Goal: Ask a question: Seek information or help from site administrators or community

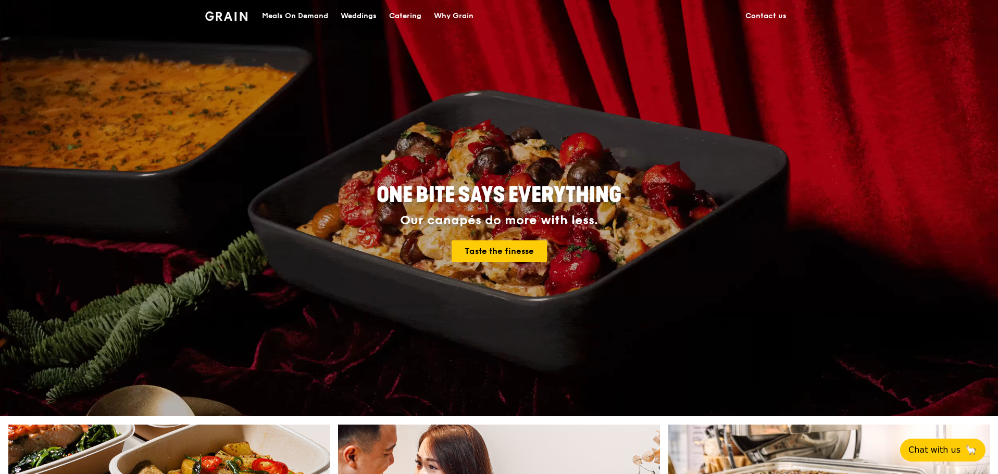
click at [777, 15] on link "Contact us" at bounding box center [766, 16] width 54 height 31
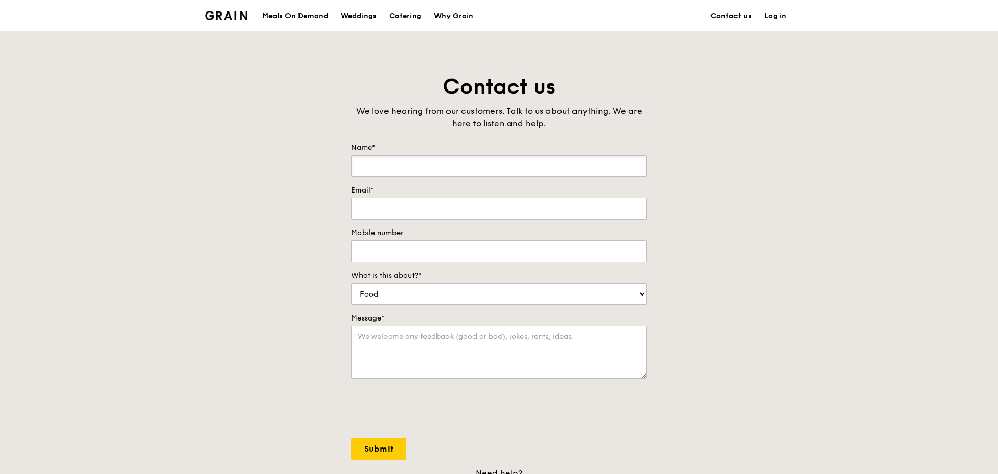
click at [479, 173] on input "Name*" at bounding box center [499, 166] width 296 height 22
type input "zoe qua"
type input "[EMAIL_ADDRESS][DOMAIN_NAME]"
type input "87002622"
click at [474, 293] on select "Food Service Billing/Payment Catering Others" at bounding box center [499, 294] width 296 height 22
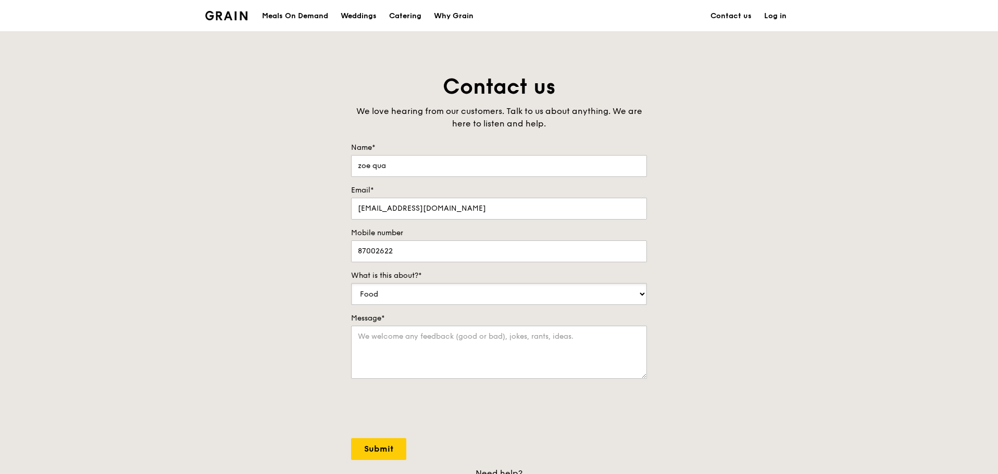
select select "Catering"
click at [351, 283] on select "Food Service Billing/Payment Catering Others" at bounding box center [499, 294] width 296 height 22
click at [416, 342] on textarea "Message*" at bounding box center [499, 352] width 296 height 53
type textarea "b"
type textarea "a"
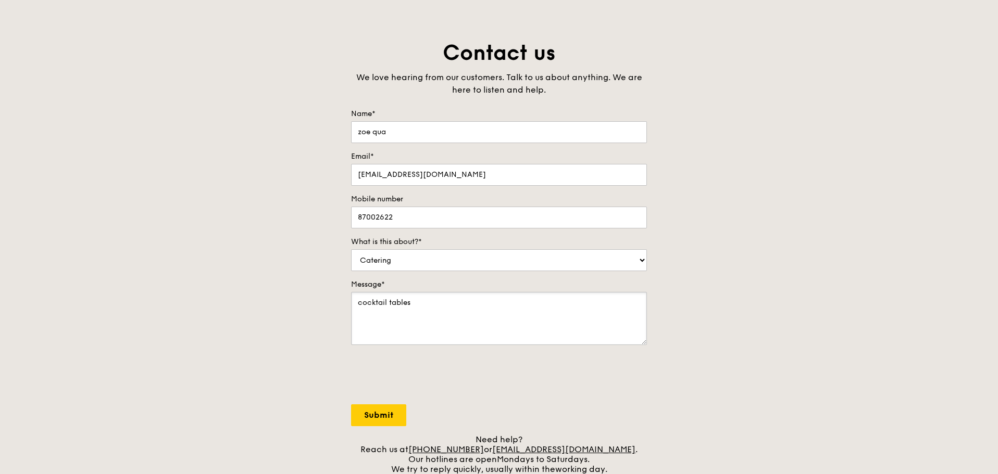
scroll to position [52, 0]
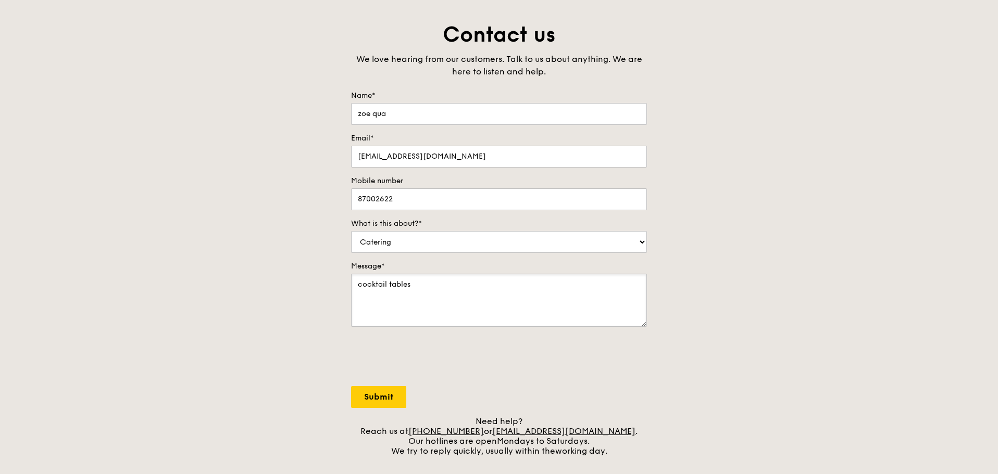
click at [360, 285] on textarea "cocktail tables" at bounding box center [499, 300] width 296 height 53
type textarea "whats the price of cocktail tables"
click at [386, 398] on input "Submit" at bounding box center [378, 397] width 55 height 22
select select "Food"
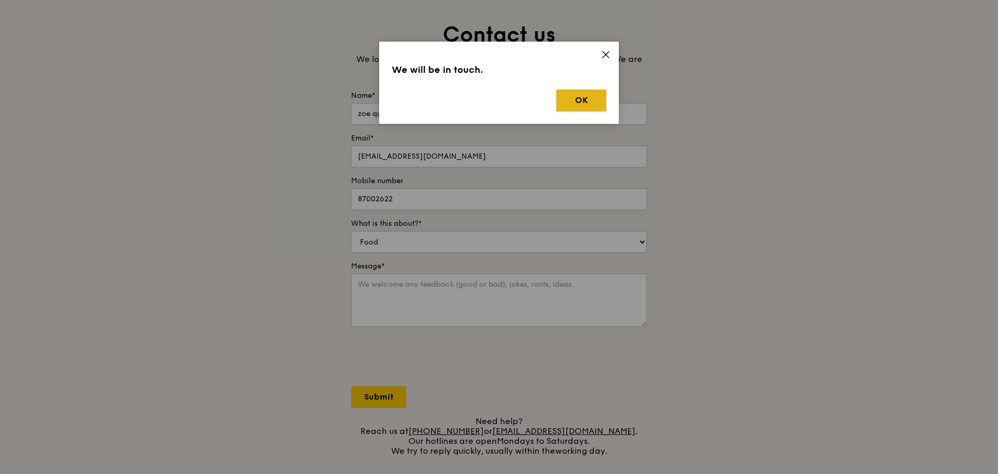
click at [594, 95] on button "OK" at bounding box center [581, 101] width 50 height 22
